Goal: Browse casually: Explore the website without a specific task or goal

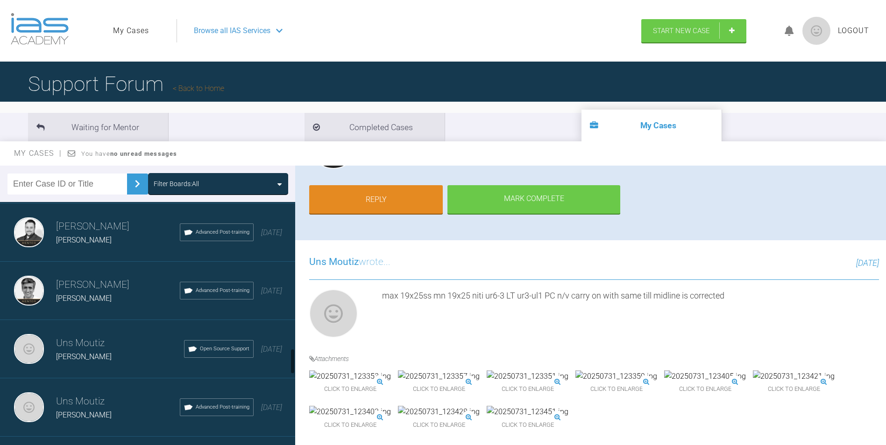
scroll to position [1401, 0]
click at [72, 351] on div "[PERSON_NAME]" at bounding box center [120, 356] width 128 height 12
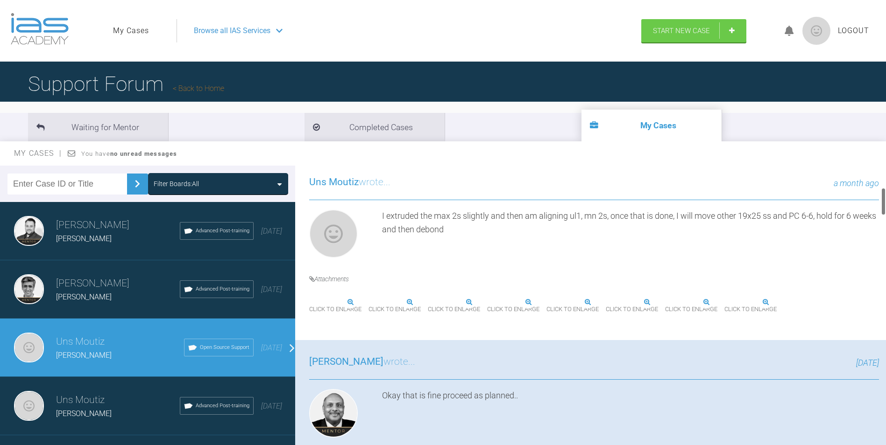
scroll to position [233, 0]
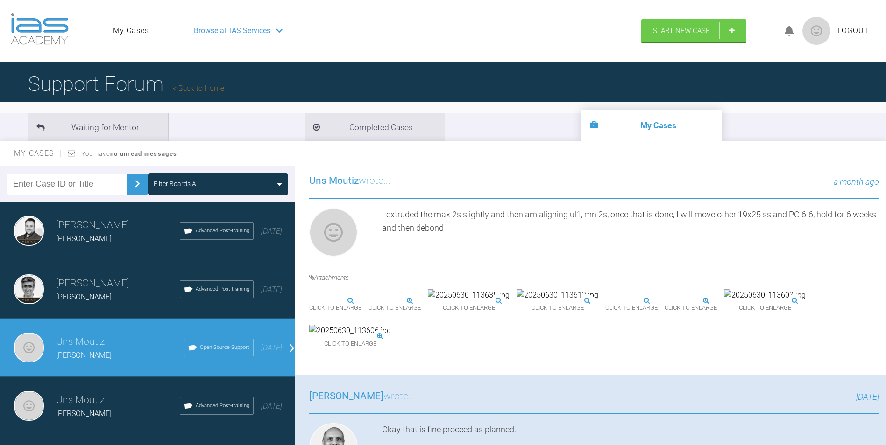
click at [309, 301] on img at bounding box center [309, 301] width 0 height 0
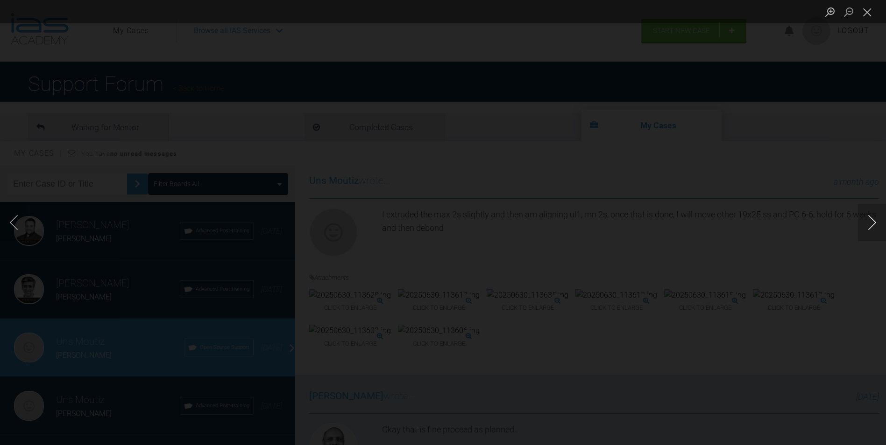
click at [867, 232] on button "Next image" at bounding box center [872, 222] width 28 height 37
click at [18, 224] on button "Previous image" at bounding box center [14, 222] width 28 height 37
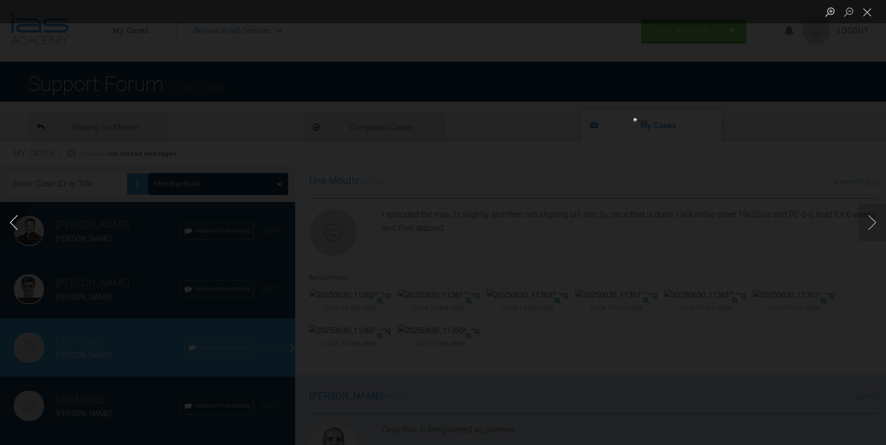
click at [18, 224] on button "Previous image" at bounding box center [14, 222] width 28 height 37
click at [874, 216] on button "Next image" at bounding box center [872, 222] width 28 height 37
click at [877, 223] on button "Next image" at bounding box center [872, 222] width 28 height 37
click at [873, 220] on button "Next image" at bounding box center [872, 222] width 28 height 37
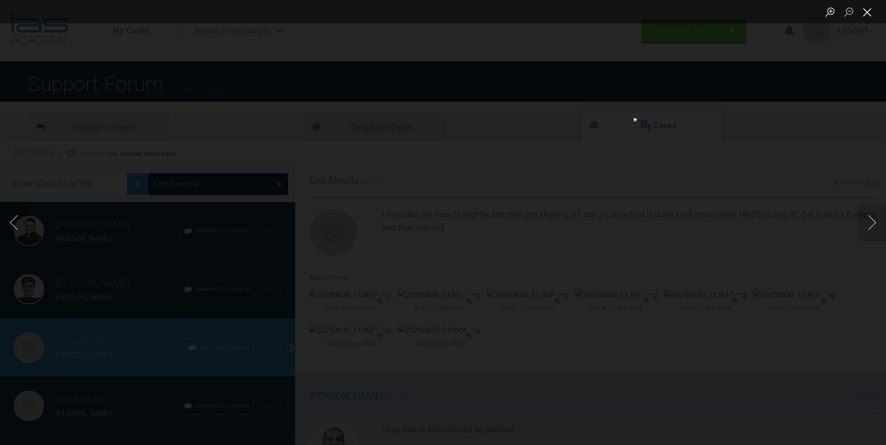
click at [868, 15] on button "Close lightbox" at bounding box center [867, 12] width 19 height 16
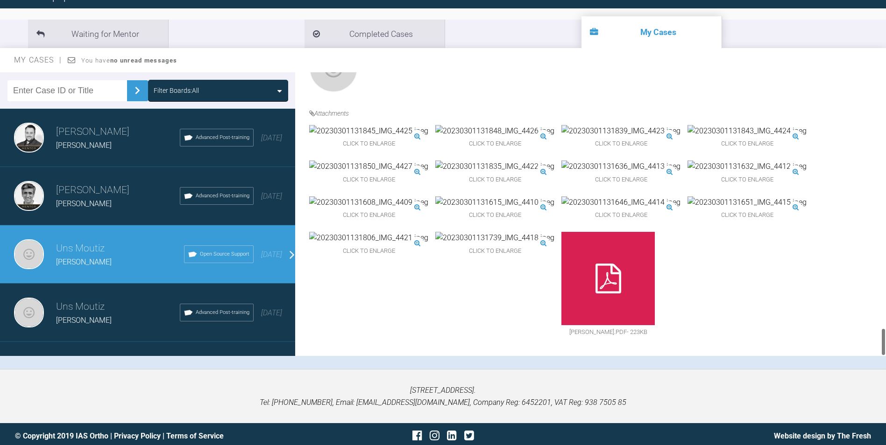
scroll to position [2592, 0]
drag, startPoint x: 884, startPoint y: 169, endPoint x: 845, endPoint y: 374, distance: 208.7
click at [884, 378] on div "My Cases Logout Browse all IAS Services Start New Case Logout Support Forum Bac…" at bounding box center [443, 178] width 886 height 542
click at [561, 161] on img at bounding box center [620, 167] width 119 height 12
